Goal: Check status: Check status

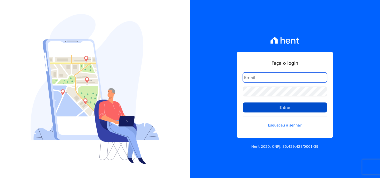
type input "mondeo@mondeoconstrutora.com.br"
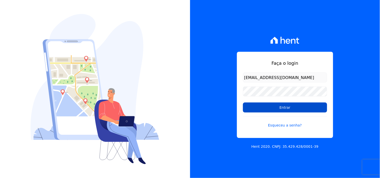
click at [283, 110] on input "Entrar" at bounding box center [285, 108] width 84 height 10
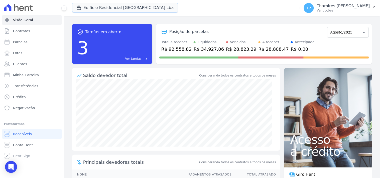
drag, startPoint x: 135, startPoint y: 9, endPoint x: 133, endPoint y: 21, distance: 11.9
click at [135, 9] on button "Edíficio Residencial [GEOGRAPHIC_DATA] Lba" at bounding box center [125, 8] width 106 height 10
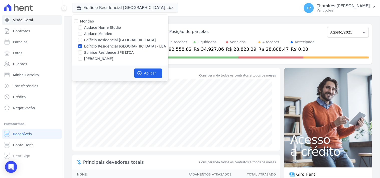
click at [108, 35] on label "Audace Mondeo" at bounding box center [98, 33] width 28 height 5
click at [82, 35] on input "Audace Mondeo" at bounding box center [80, 34] width 4 height 4
checkbox input "true"
click at [107, 46] on label "Edíficio Residencial [GEOGRAPHIC_DATA] - LBA" at bounding box center [125, 46] width 82 height 5
click at [82, 46] on input "Edíficio Residencial [GEOGRAPHIC_DATA] - LBA" at bounding box center [80, 46] width 4 height 4
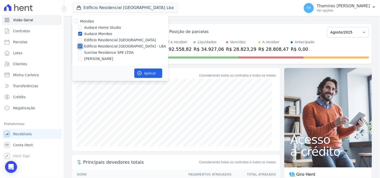
checkbox input "false"
click at [153, 76] on button "Aplicar" at bounding box center [148, 74] width 28 height 10
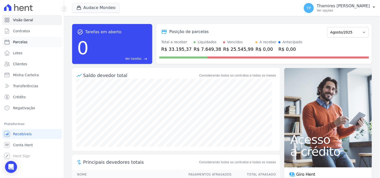
click at [25, 44] on span "Parcelas" at bounding box center [20, 42] width 15 height 5
select select
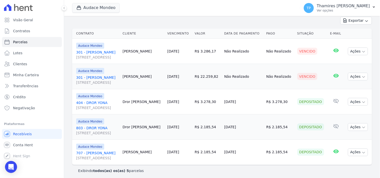
scroll to position [113, 0]
click at [89, 8] on button "Audace Mondeo" at bounding box center [96, 8] width 48 height 10
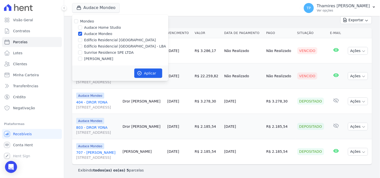
click at [105, 58] on label "[PERSON_NAME]" at bounding box center [98, 58] width 29 height 5
click at [82, 58] on input "[PERSON_NAME]" at bounding box center [80, 59] width 4 height 4
checkbox input "true"
click at [103, 33] on label "Audace Mondeo" at bounding box center [98, 33] width 28 height 5
click at [82, 33] on input "Audace Mondeo" at bounding box center [80, 34] width 4 height 4
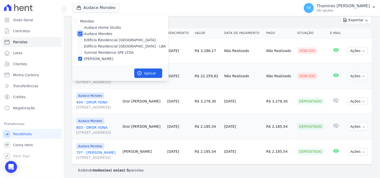
checkbox input "false"
click at [150, 74] on button "Aplicar" at bounding box center [148, 74] width 28 height 10
select select
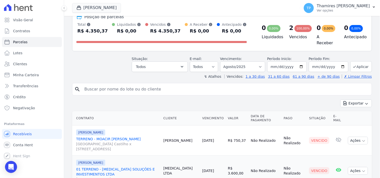
scroll to position [51, 0]
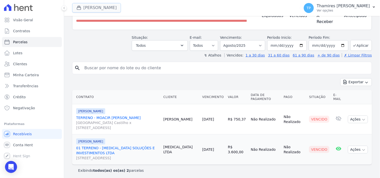
click at [119, 7] on button "Terreno De Goioerê" at bounding box center [96, 8] width 49 height 10
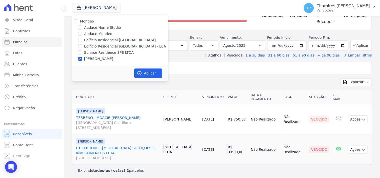
click at [107, 51] on label "Sunrise Residence SPE LTDA" at bounding box center [109, 52] width 50 height 5
click at [82, 51] on input "Sunrise Residence SPE LTDA" at bounding box center [80, 53] width 4 height 4
checkbox input "true"
click at [109, 56] on label "[PERSON_NAME]" at bounding box center [98, 58] width 29 height 5
click at [82, 57] on input "[PERSON_NAME]" at bounding box center [80, 59] width 4 height 4
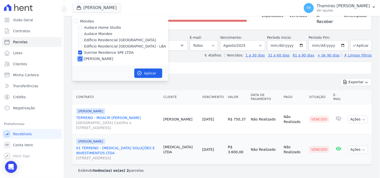
checkbox input "false"
click at [142, 70] on button "Aplicar" at bounding box center [148, 74] width 28 height 10
select select
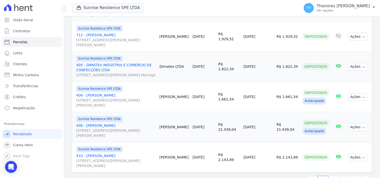
scroll to position [709, 0]
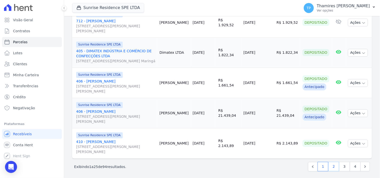
click at [331, 165] on link "2" at bounding box center [333, 167] width 11 height 10
select select
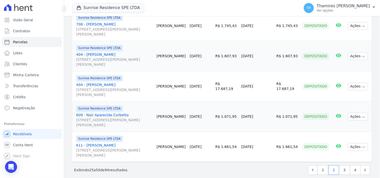
scroll to position [755, 0]
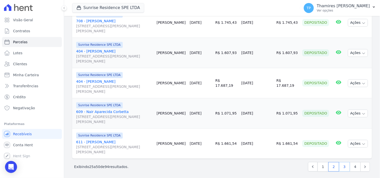
click at [344, 165] on link "3" at bounding box center [344, 167] width 11 height 10
select select
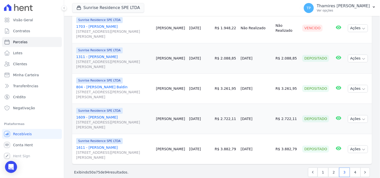
scroll to position [755, 0]
click at [356, 167] on link "4" at bounding box center [355, 172] width 11 height 10
select select
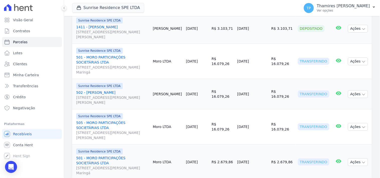
scroll to position [434, 0]
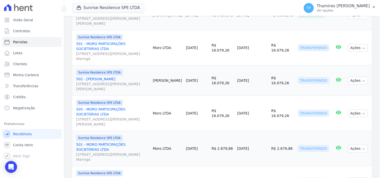
drag, startPoint x: 250, startPoint y: 37, endPoint x: 266, endPoint y: 37, distance: 15.3
click at [266, 37] on tr "Sunrise Residence SPE LTDA 501 - MORO PARTICIPAÇÕES SOCIETÁRIAS LTDA Rua Anacle…" at bounding box center [222, 47] width 300 height 35
drag, startPoint x: 238, startPoint y: 130, endPoint x: 279, endPoint y: 131, distance: 41.3
click at [279, 131] on tr "Sunrise Residence SPE LTDA 501 - MORO PARTICIPAÇÕES SOCIETÁRIAS LTDA Rua Anacle…" at bounding box center [222, 148] width 300 height 35
drag, startPoint x: 268, startPoint y: 67, endPoint x: 297, endPoint y: 68, distance: 28.3
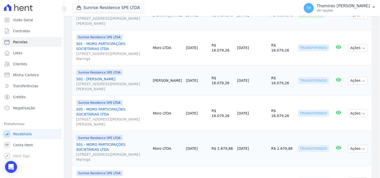
click at [297, 68] on tr "Sunrise Residence SPE LTDA 502 - GUILHERME SANTOS MORO Rua Anacleto Luiz de Oli…" at bounding box center [222, 81] width 300 height 30
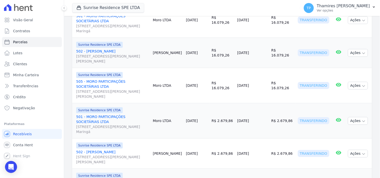
drag, startPoint x: 241, startPoint y: 133, endPoint x: 264, endPoint y: 132, distance: 23.3
click at [264, 139] on td "[DATE]" at bounding box center [252, 154] width 34 height 30
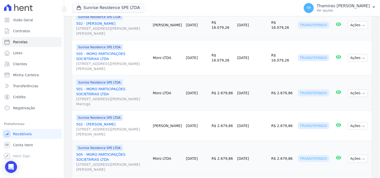
drag, startPoint x: 241, startPoint y: 46, endPoint x: 261, endPoint y: 41, distance: 21.0
click at [273, 46] on tr "Sunrise Residence SPE LTDA 505 - MORO PARTICIPAÇÕES SOCIETÁRIAS LTDA Rua Anacle…" at bounding box center [222, 57] width 300 height 35
drag, startPoint x: 240, startPoint y: 135, endPoint x: 267, endPoint y: 132, distance: 27.2
click at [267, 141] on td "[DATE]" at bounding box center [252, 158] width 34 height 35
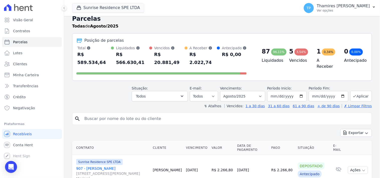
scroll to position [0, 0]
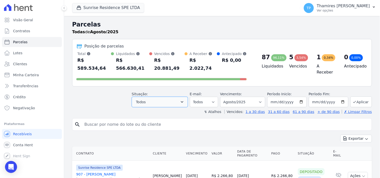
click at [157, 97] on button "Todos" at bounding box center [160, 102] width 56 height 11
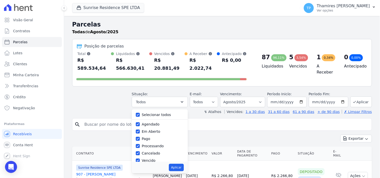
click at [156, 113] on label "Selecionar todos" at bounding box center [156, 115] width 29 height 4
click at [140, 113] on input "Selecionar todos" at bounding box center [138, 115] width 4 height 4
checkbox input "false"
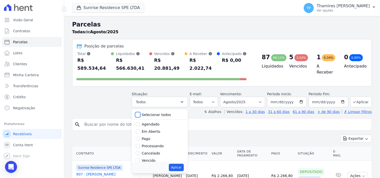
checkbox input "false"
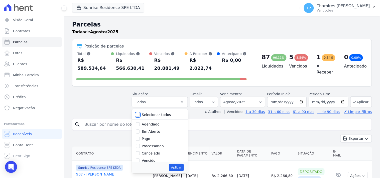
checkbox input "false"
click at [147, 137] on label "Pago" at bounding box center [146, 139] width 9 height 4
click at [140, 137] on input "Pago" at bounding box center [138, 139] width 4 height 4
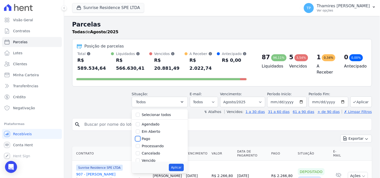
checkbox input "true"
click at [153, 138] on label "Transferindo" at bounding box center [153, 140] width 22 height 4
click at [140, 138] on input "Transferindo" at bounding box center [138, 140] width 4 height 4
checkbox input "true"
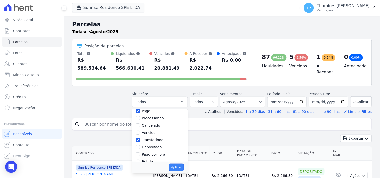
click at [179, 164] on button "Aplicar" at bounding box center [176, 168] width 15 height 8
select select "paid"
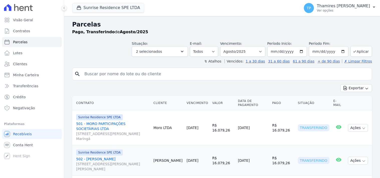
select select
click at [12, 21] on link "Visão Geral" at bounding box center [32, 20] width 60 height 10
